Goal: Task Accomplishment & Management: Complete application form

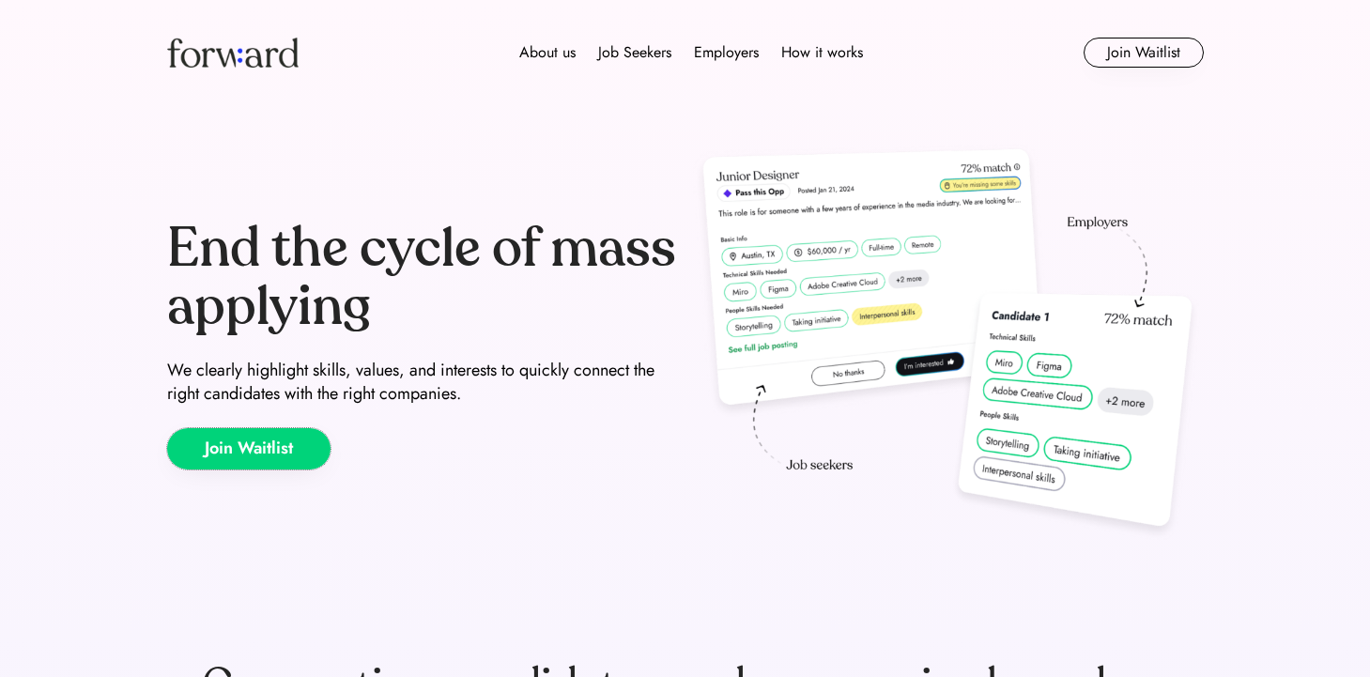
click at [298, 441] on button "Join Waitlist" at bounding box center [248, 448] width 163 height 41
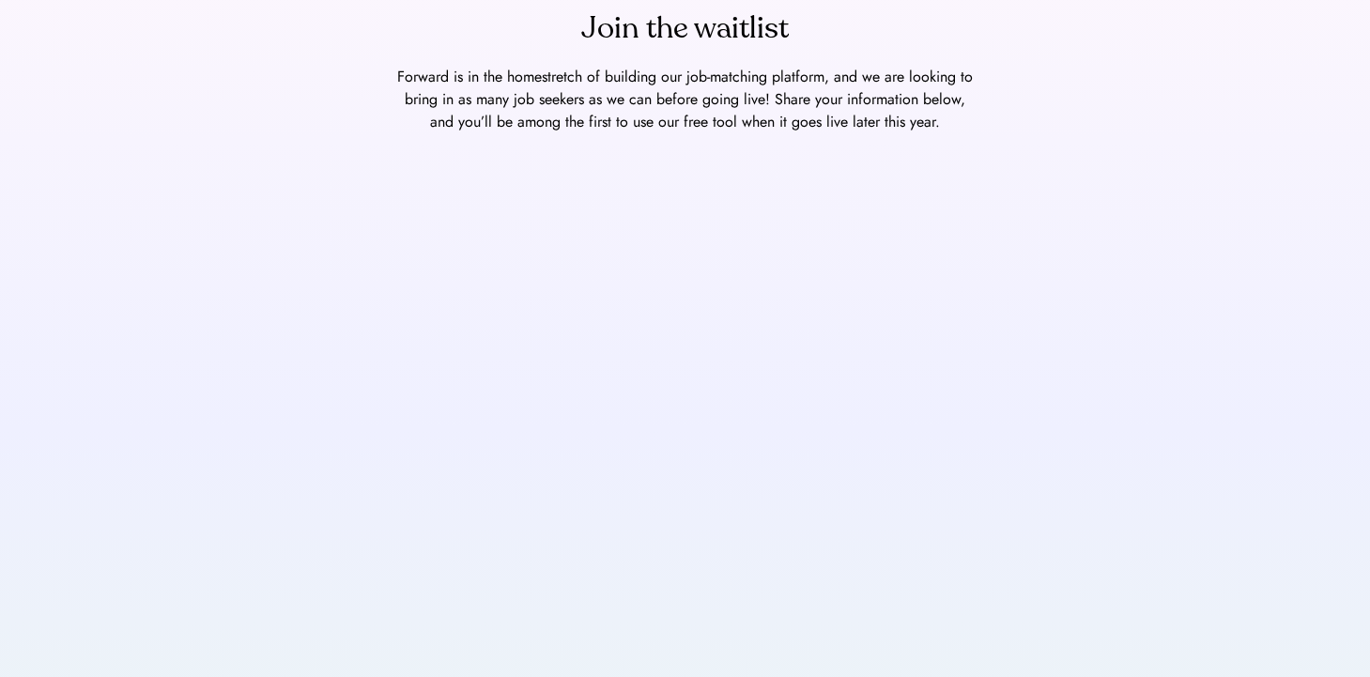
scroll to position [146, 0]
